Goal: Transaction & Acquisition: Purchase product/service

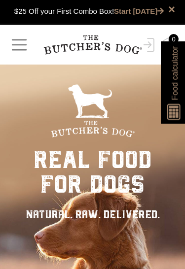
click at [17, 44] on span "button" at bounding box center [19, 44] width 19 height 19
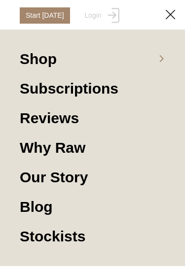
click at [163, 61] on icon at bounding box center [161, 59] width 12 height 8
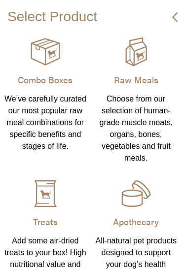
click at [0, 0] on img at bounding box center [0, 0] width 0 height 0
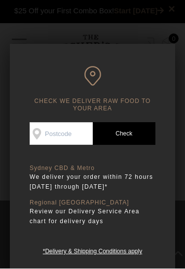
scroll to position [0, 0]
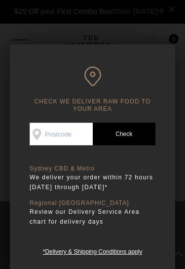
click at [63, 134] on input "Check Availability At" at bounding box center [61, 134] width 63 height 23
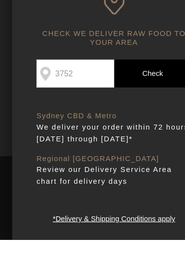
type input "3752"
click at [127, 123] on link "Check Postcode" at bounding box center [124, 134] width 63 height 23
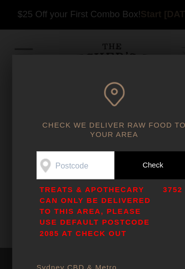
click at [53, 34] on div at bounding box center [92, 134] width 185 height 269
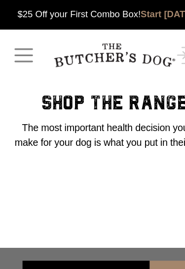
click at [98, 71] on div "shop the range The most important health decision you can make for your dog is …" at bounding box center [92, 97] width 170 height 68
click at [19, 45] on span "button" at bounding box center [19, 44] width 19 height 19
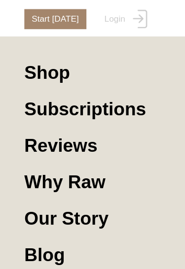
click at [36, 63] on link "Shop" at bounding box center [92, 64] width 145 height 30
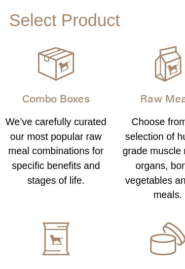
click at [0, 0] on img at bounding box center [0, 0] width 0 height 0
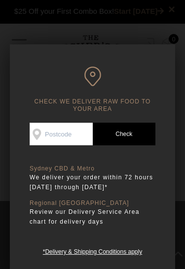
click at [70, 134] on input "Check Availability At" at bounding box center [61, 134] width 63 height 23
type input "2085"
click at [130, 134] on link "Check Postcode" at bounding box center [124, 134] width 63 height 23
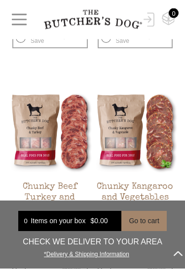
scroll to position [804, 0]
